Goal: Information Seeking & Learning: Learn about a topic

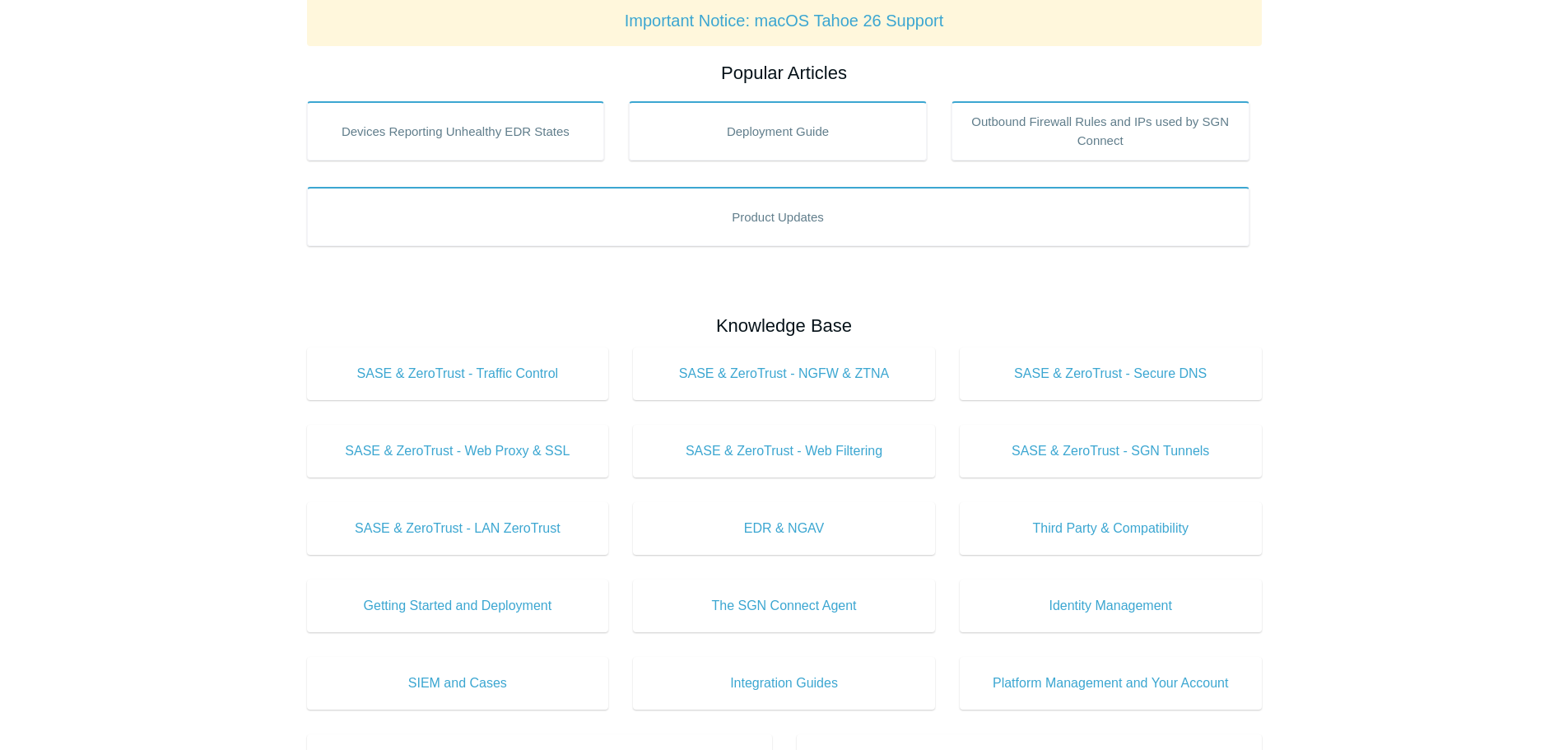
scroll to position [82, 0]
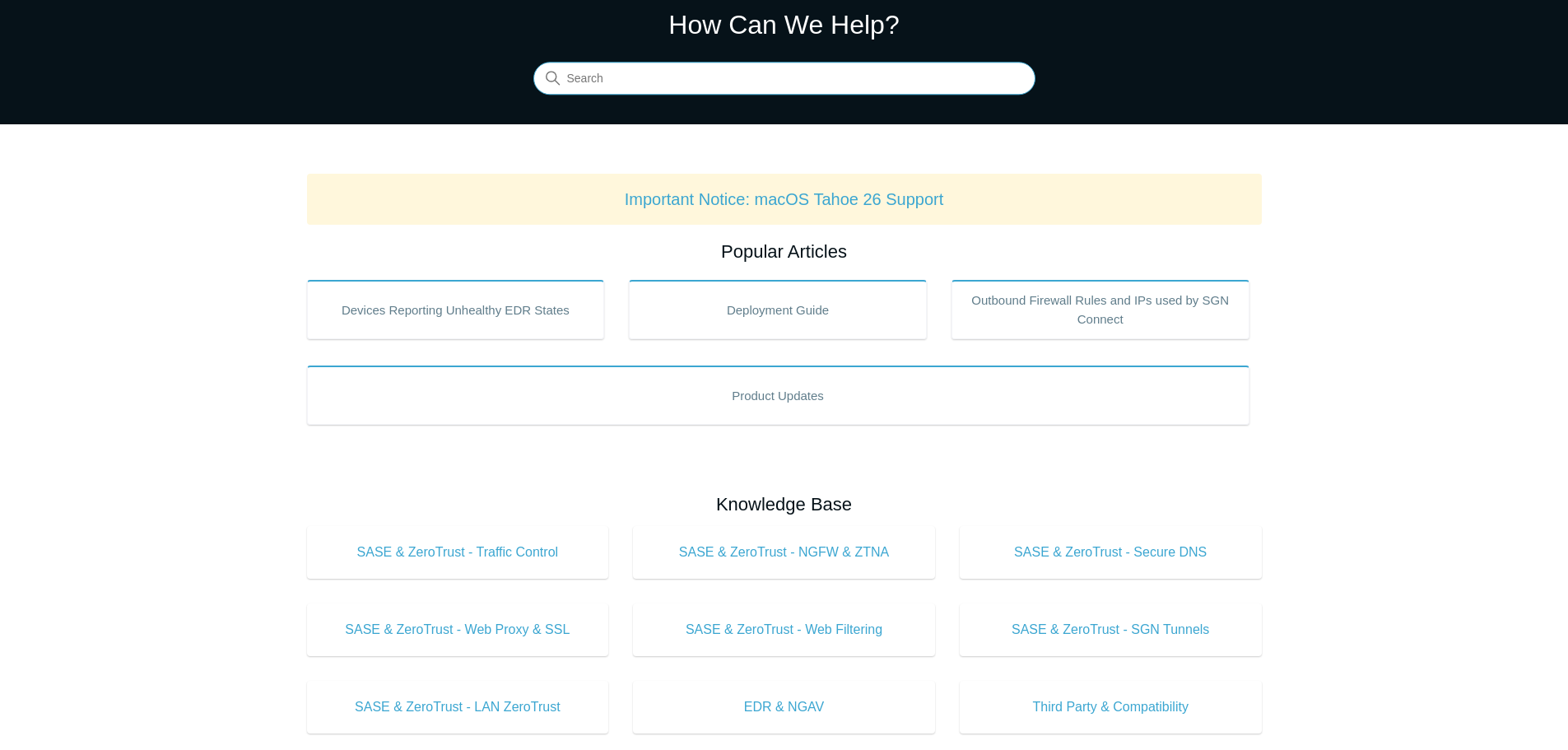
click at [626, 77] on input "Search" at bounding box center [784, 79] width 502 height 33
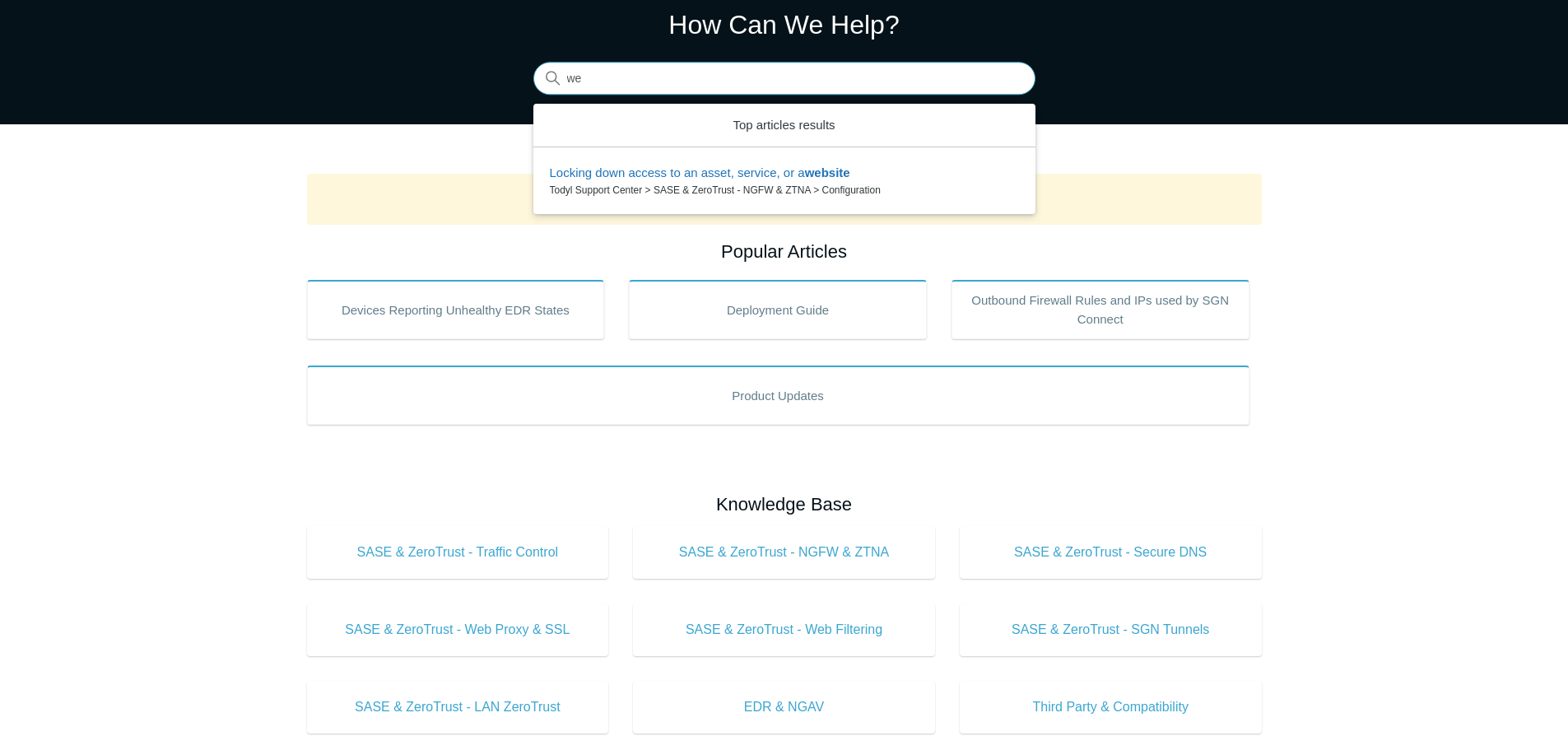
type input "w"
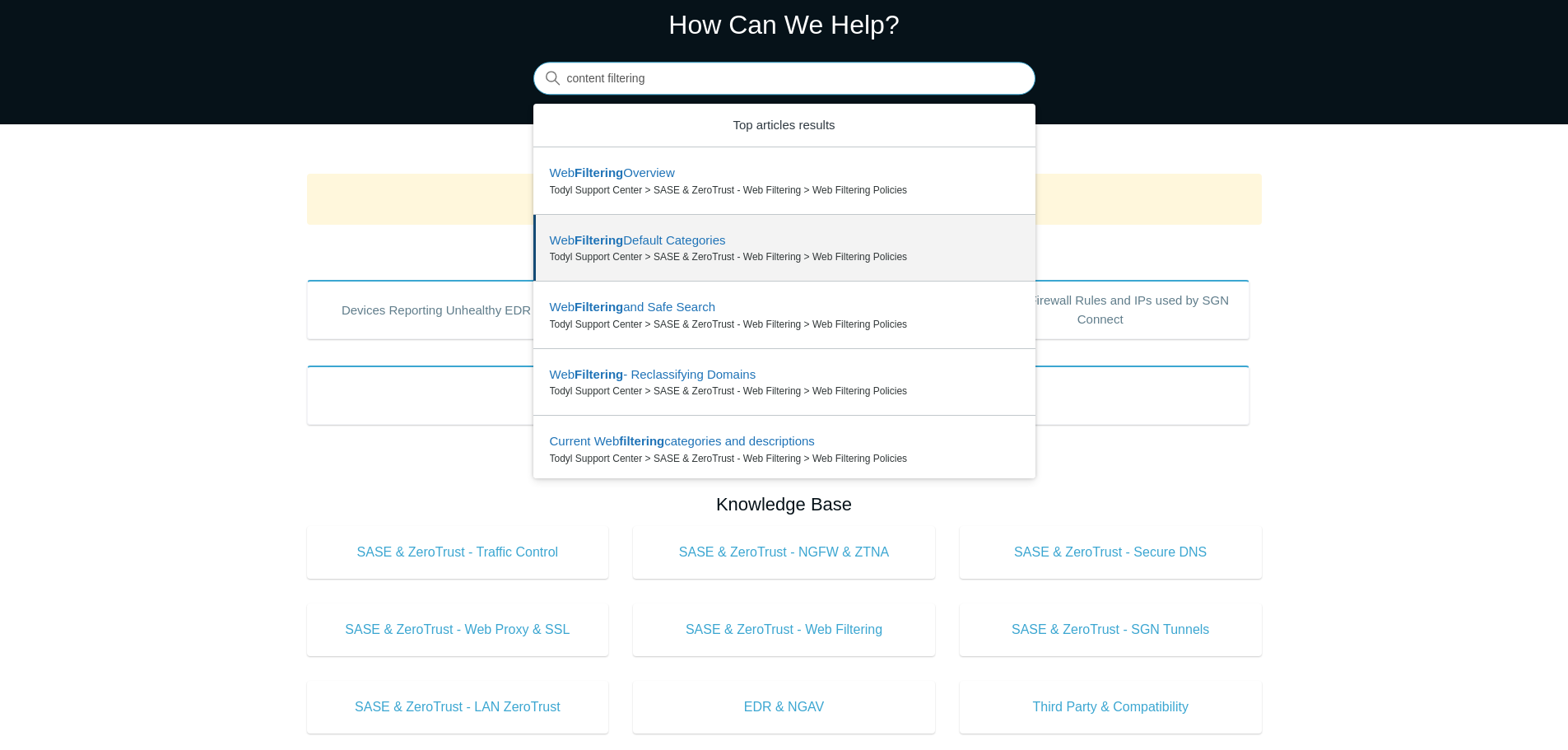
type input "content filtering"
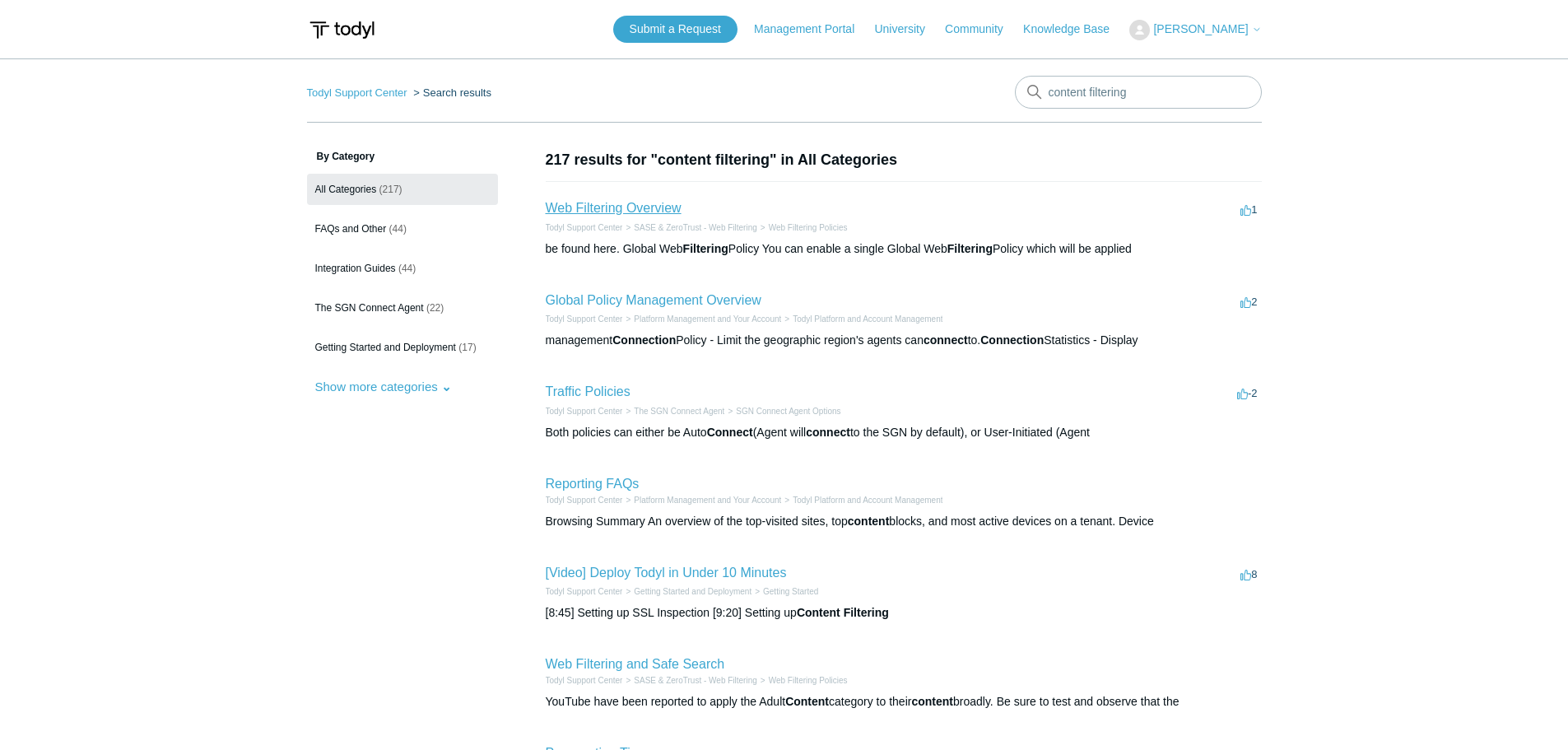
click at [638, 210] on link "Web Filtering Overview" at bounding box center [614, 208] width 136 height 14
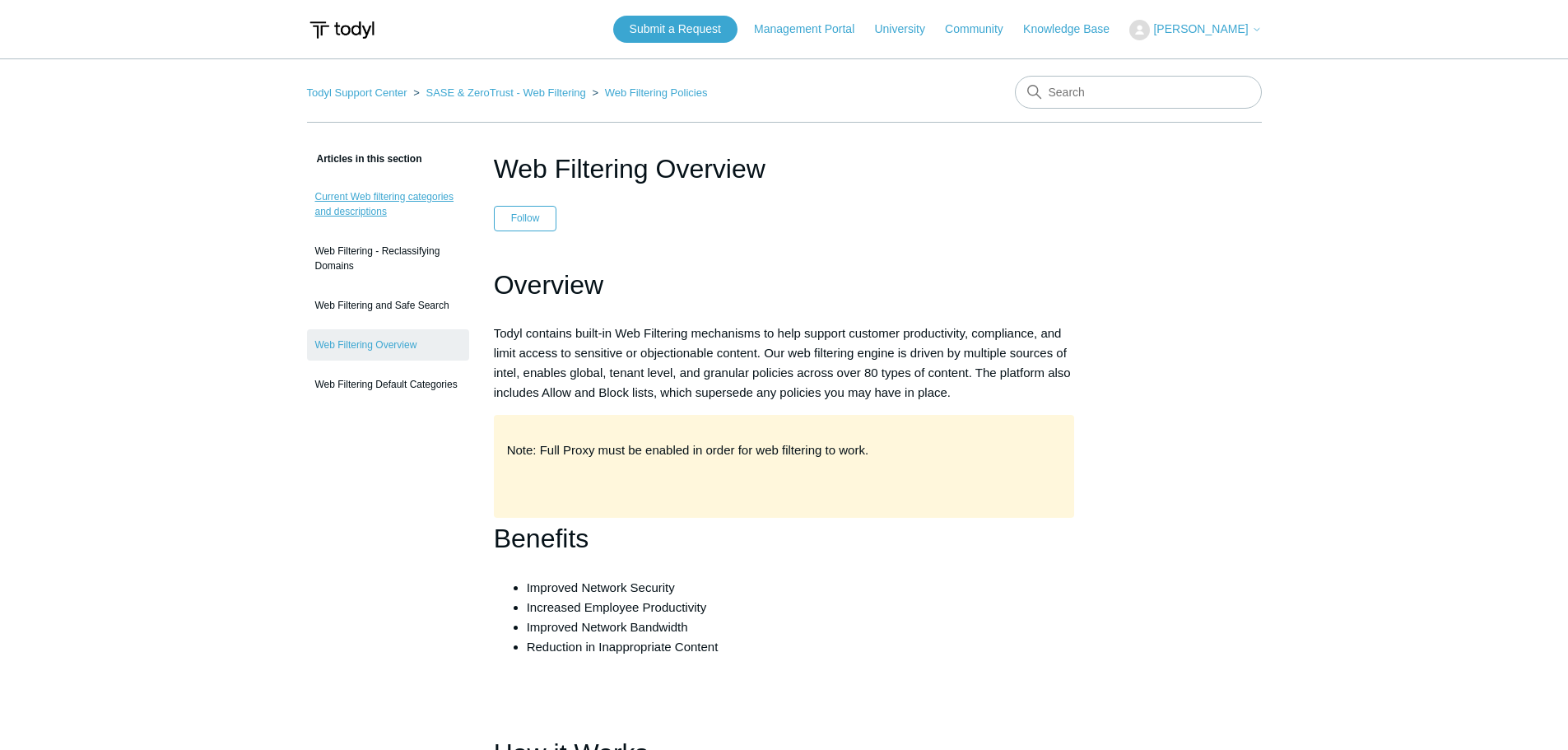
click at [379, 201] on link "Current Web filtering categories and descriptions" at bounding box center [387, 204] width 162 height 46
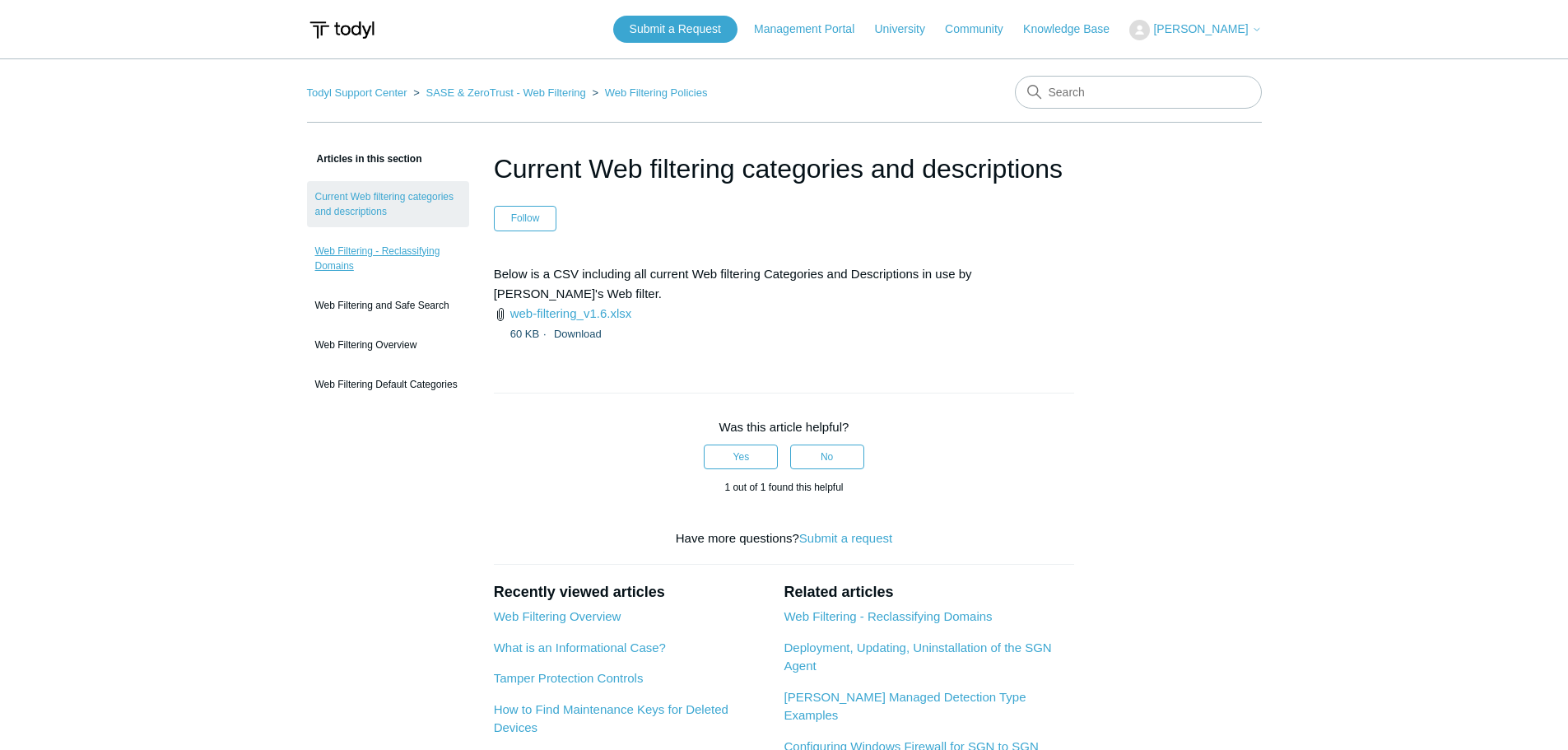
click at [344, 262] on link "Web Filtering - Reclassifying Domains" at bounding box center [387, 258] width 162 height 46
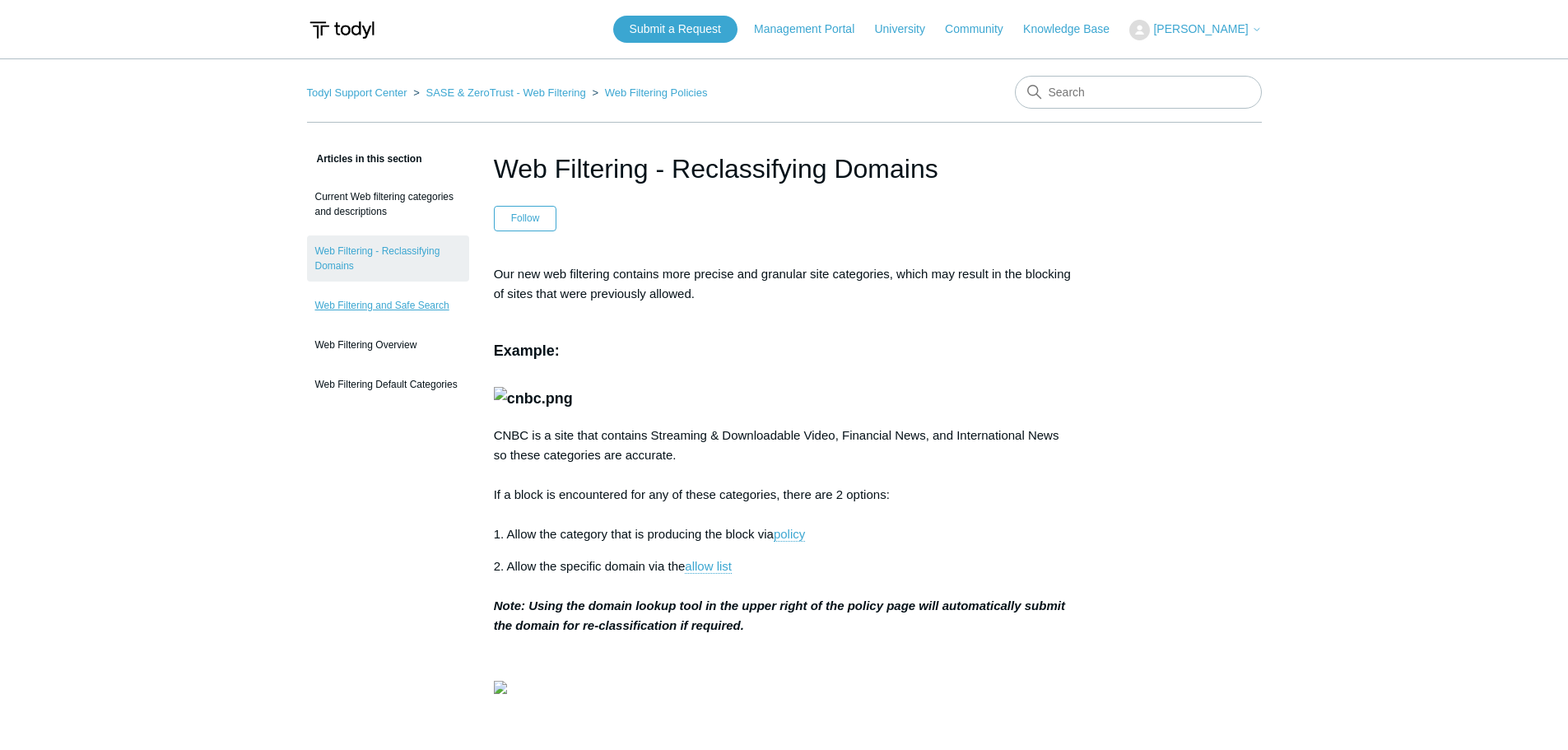
click at [387, 304] on link "Web Filtering and Safe Search" at bounding box center [387, 305] width 162 height 31
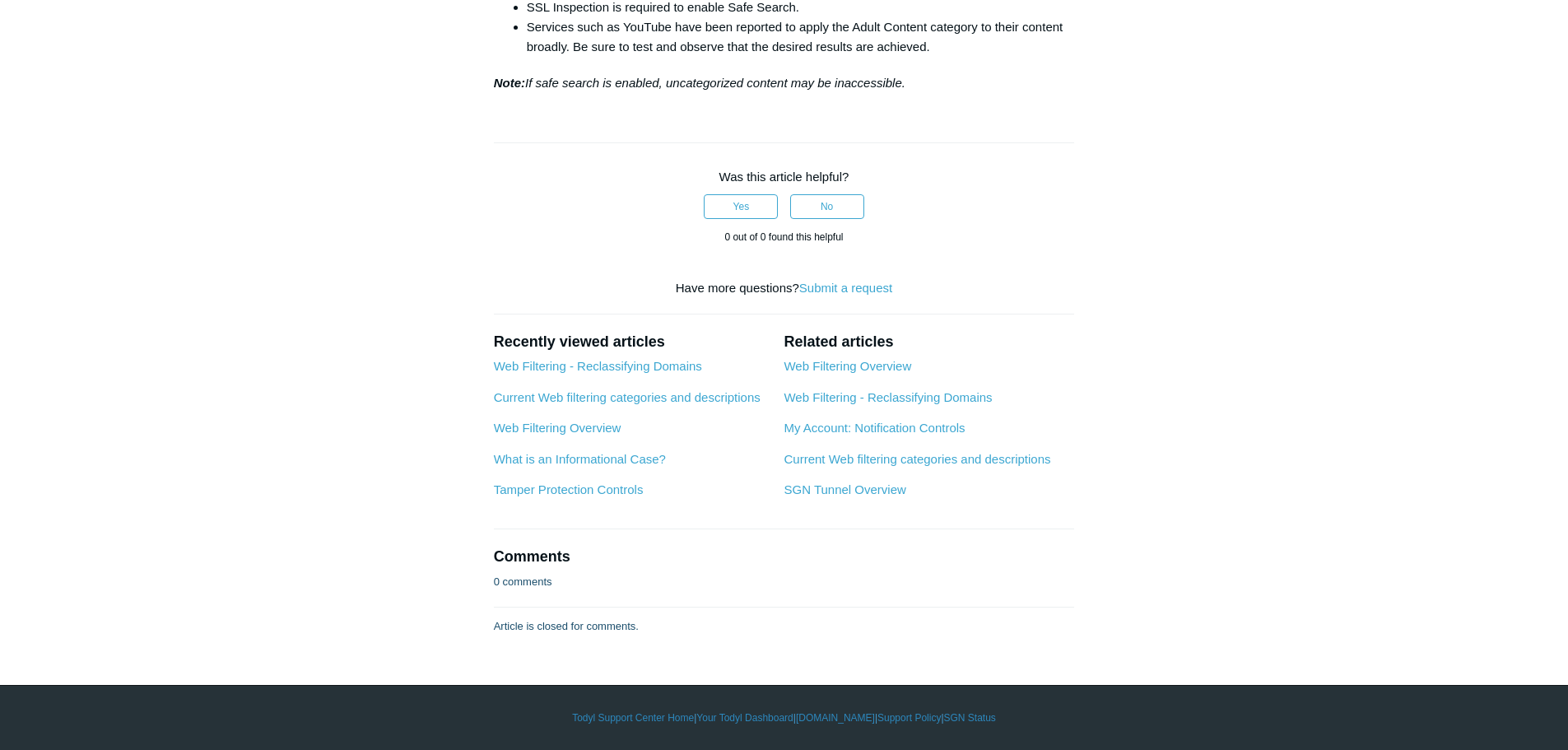
scroll to position [36, 0]
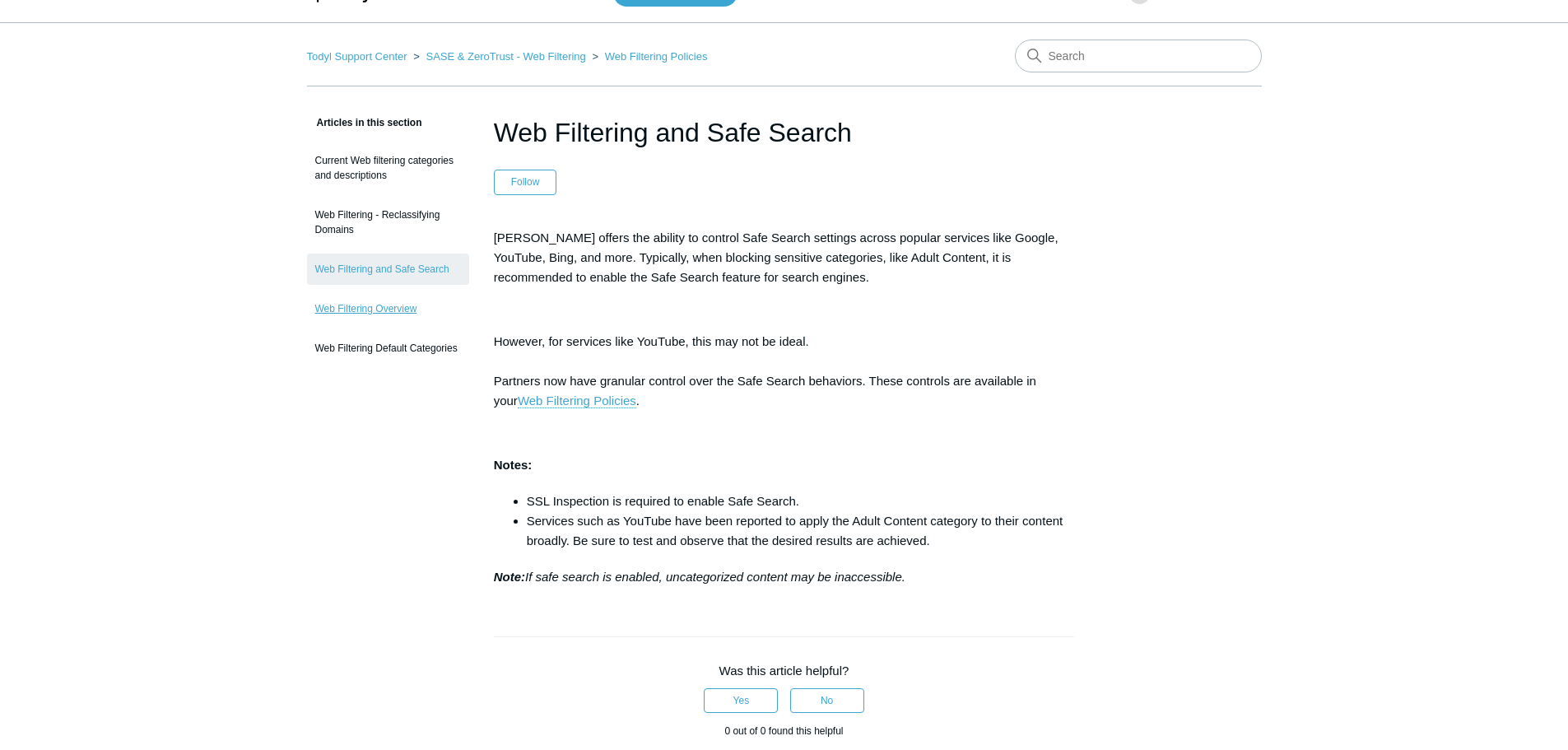
click at [341, 313] on link "Web Filtering Overview" at bounding box center [387, 309] width 162 height 31
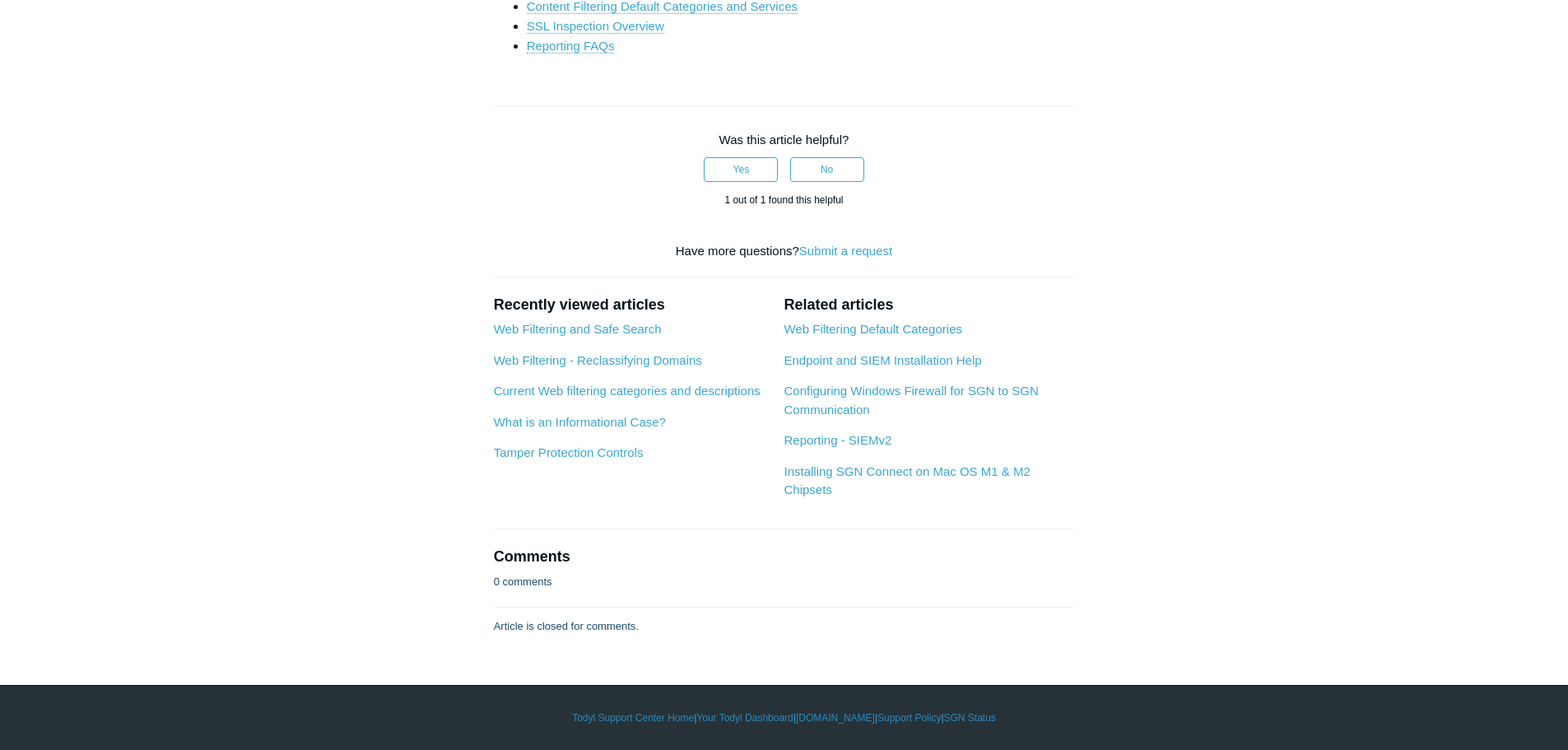
scroll to position [3703, 0]
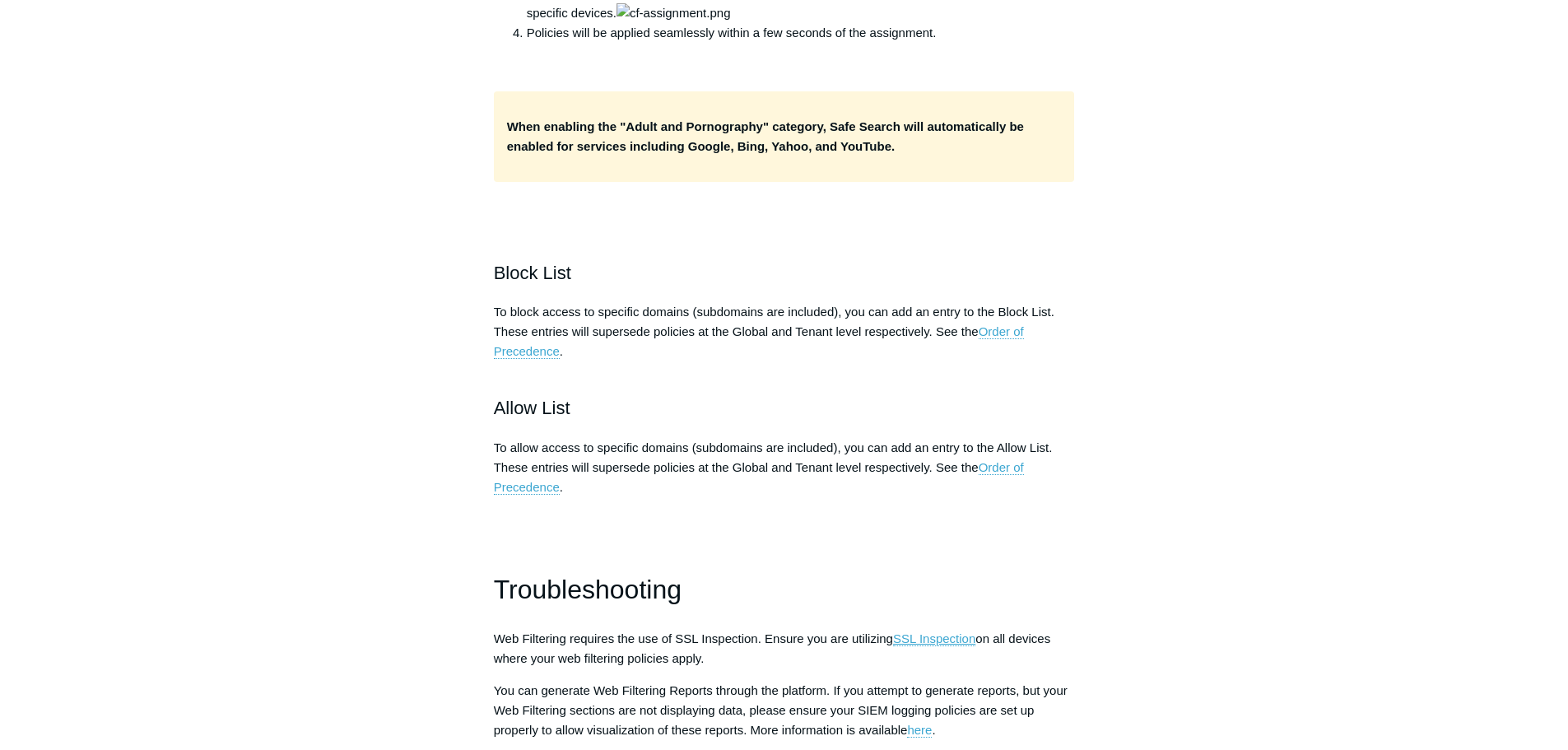
scroll to position [2021, 0]
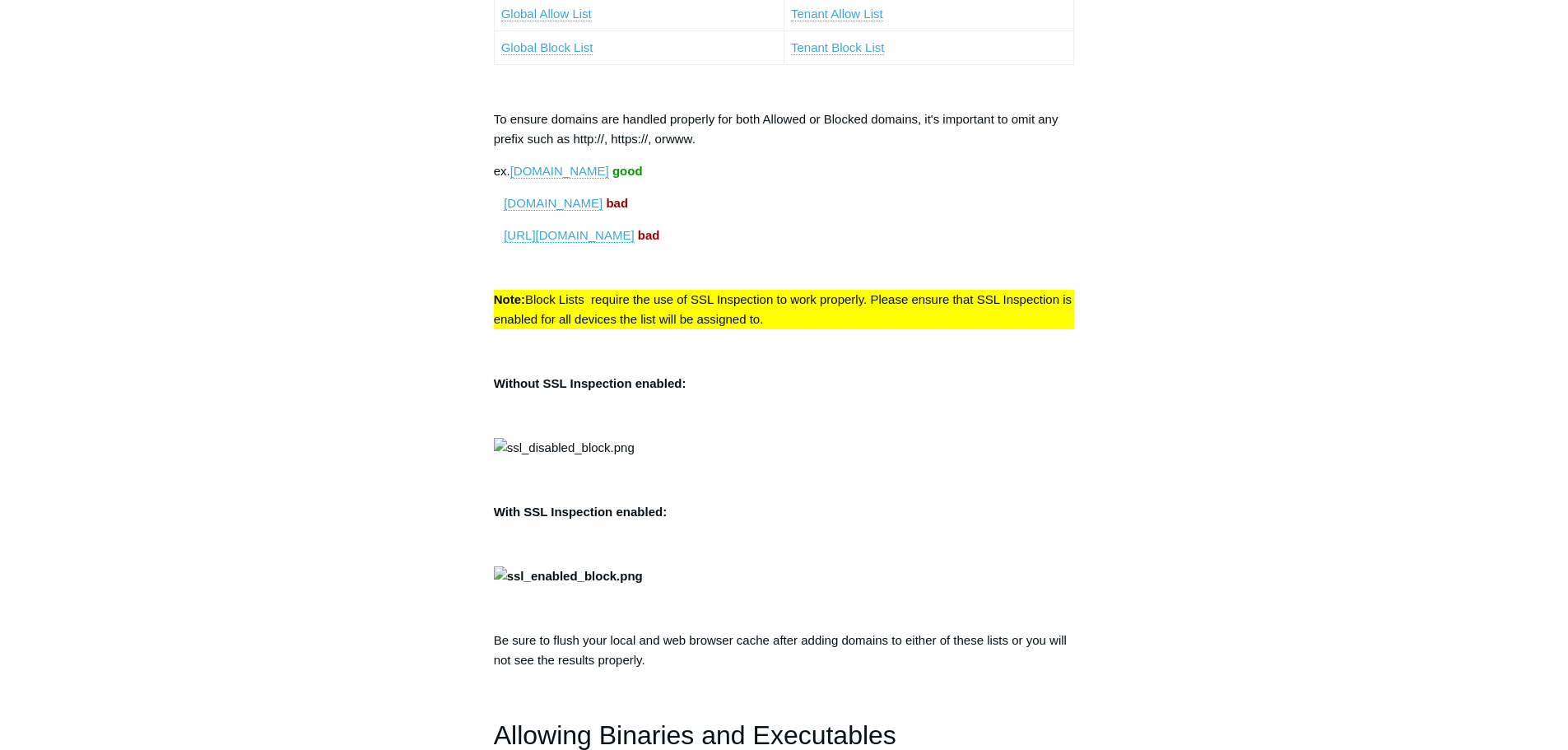
scroll to position [247, 0]
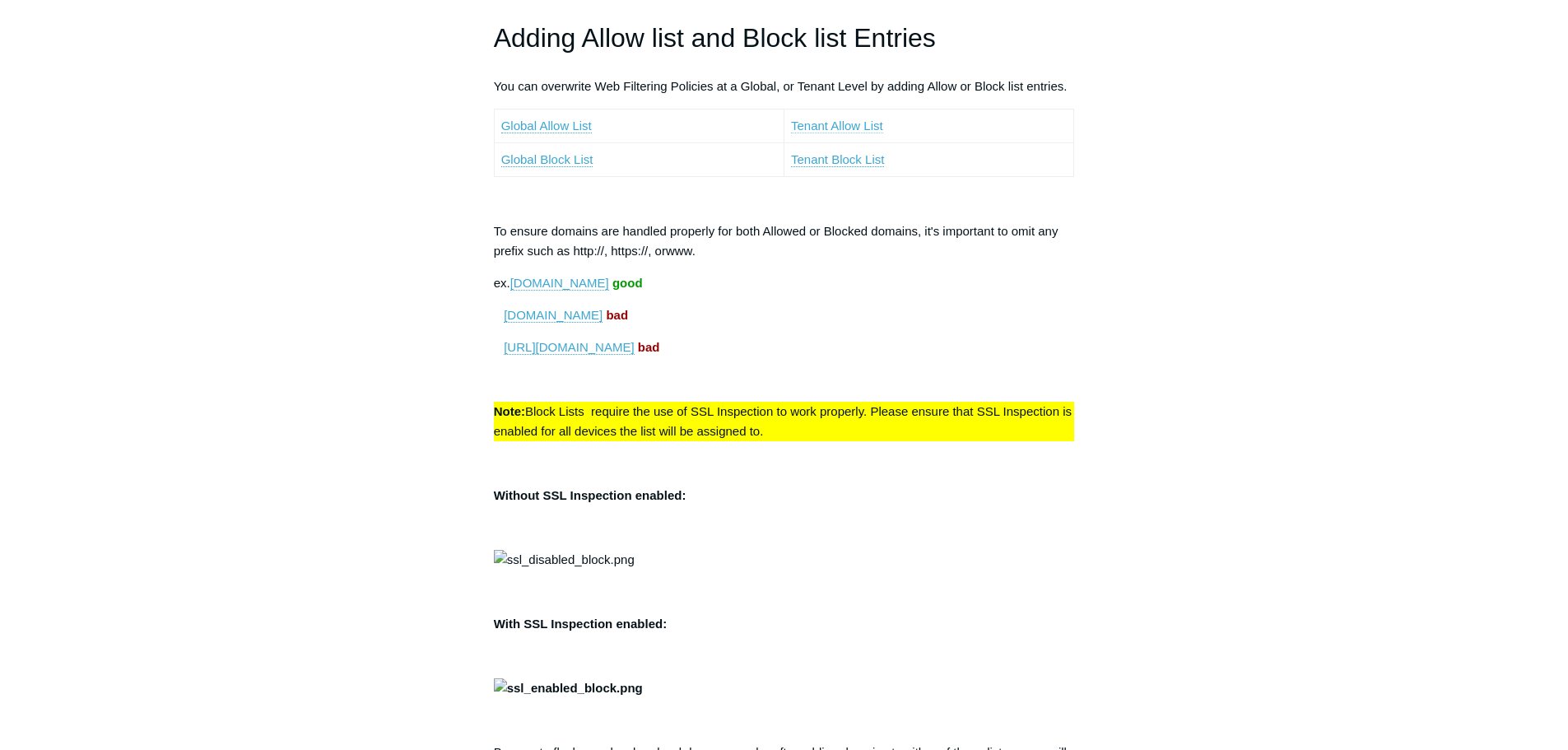
click at [836, 124] on link "Tenant Allow List" at bounding box center [837, 125] width 92 height 15
